Goal: Information Seeking & Learning: Learn about a topic

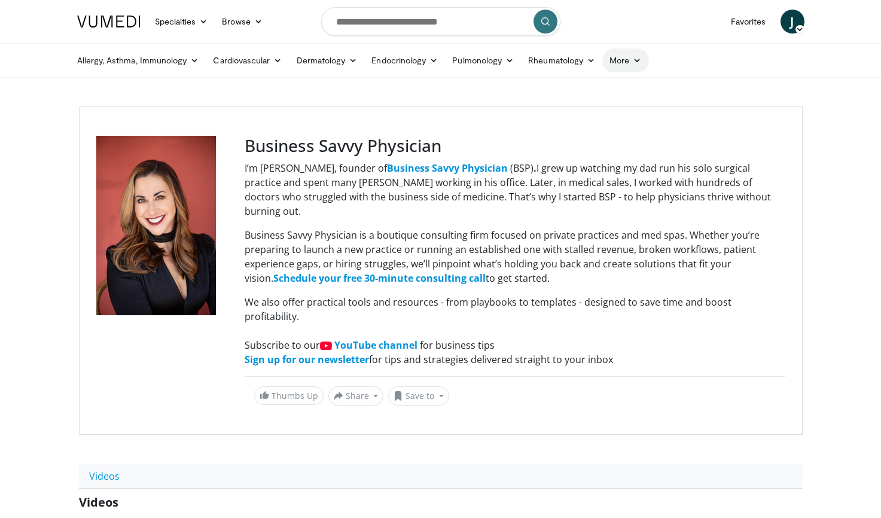
click at [633, 60] on link "More" at bounding box center [625, 60] width 46 height 24
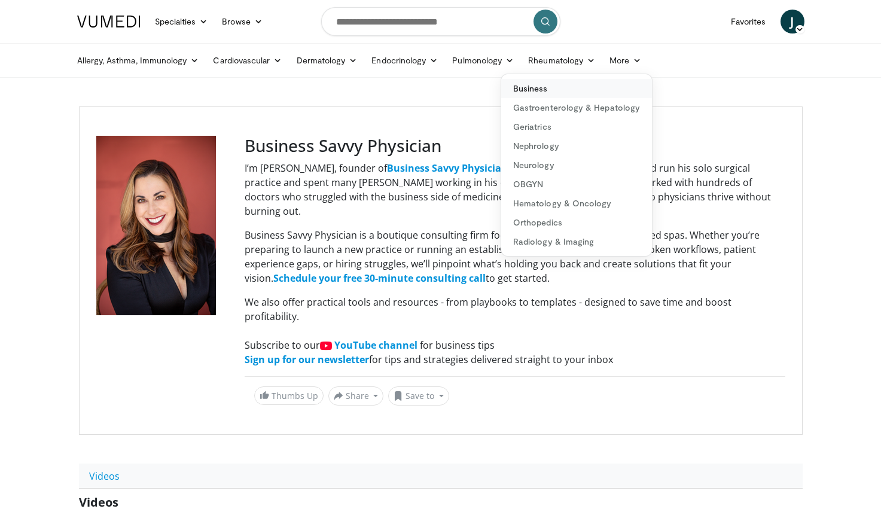
click at [526, 90] on link "Business" at bounding box center [576, 88] width 151 height 19
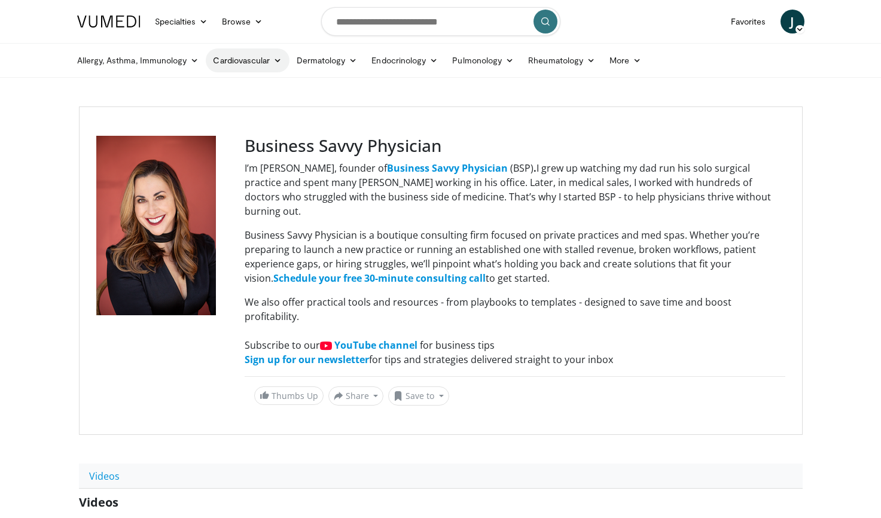
click at [282, 62] on link "Cardiovascular" at bounding box center [247, 60] width 83 height 24
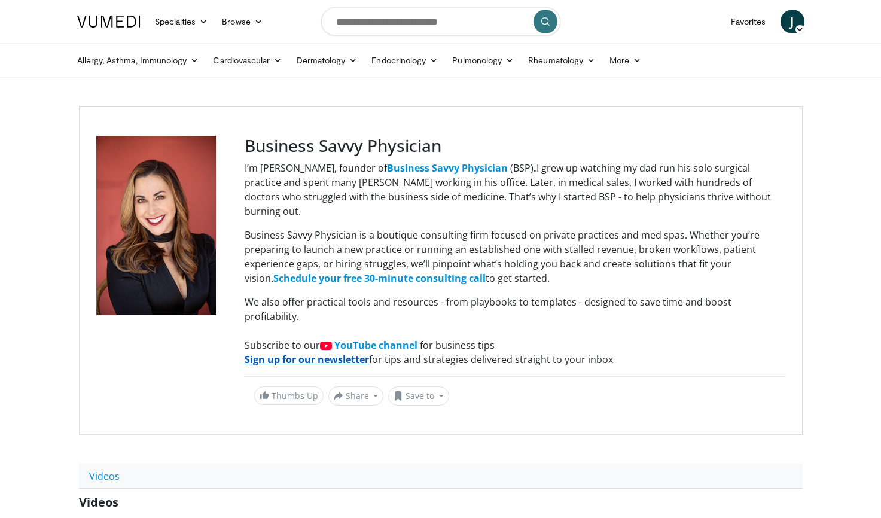
click at [327, 353] on strong "Sign up for our newsletter" at bounding box center [307, 359] width 124 height 13
